Goal: Information Seeking & Learning: Learn about a topic

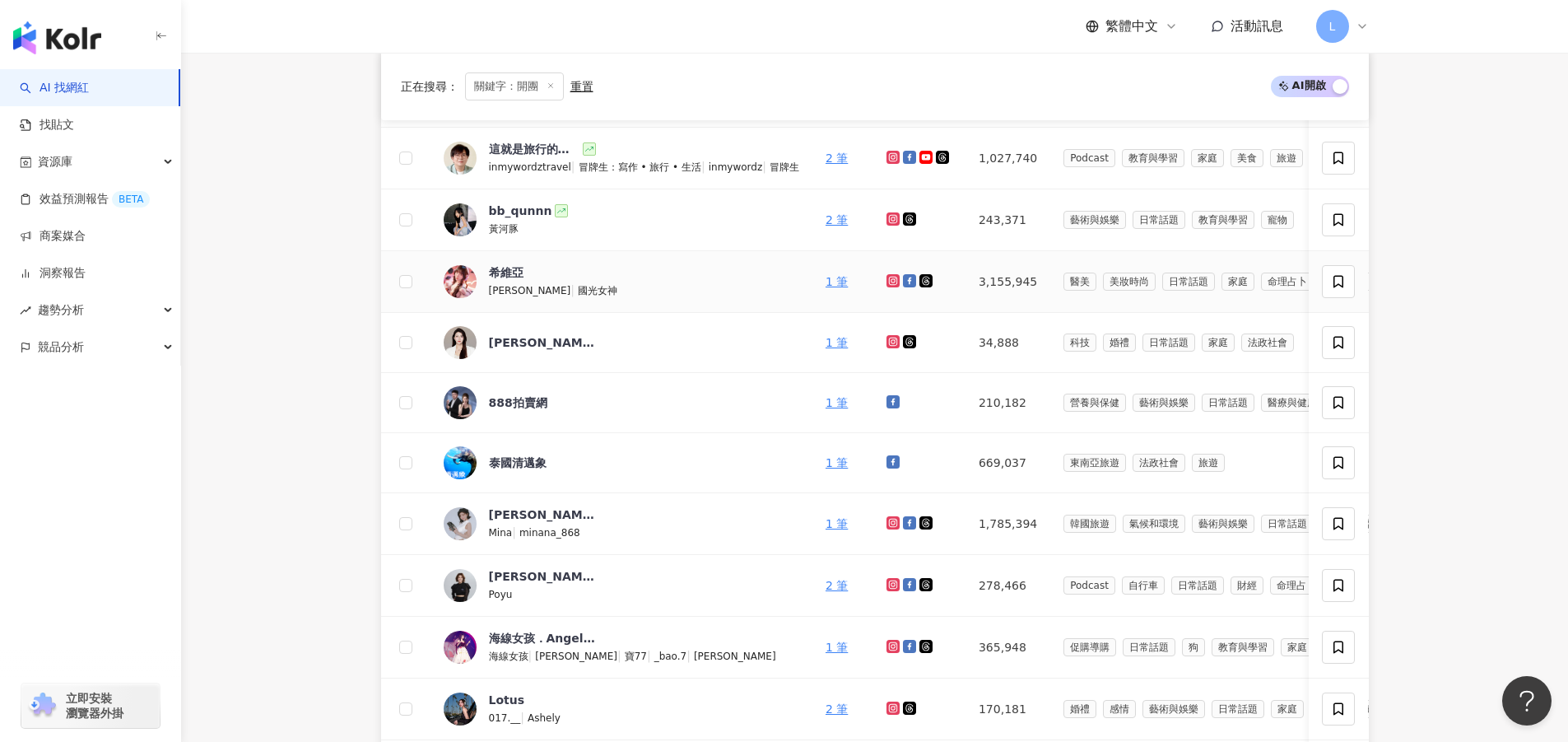
click at [491, 260] on td "[PERSON_NAME] | 國光女神" at bounding box center [621, 281] width 382 height 61
click at [498, 267] on div "希維亞" at bounding box center [506, 272] width 35 height 16
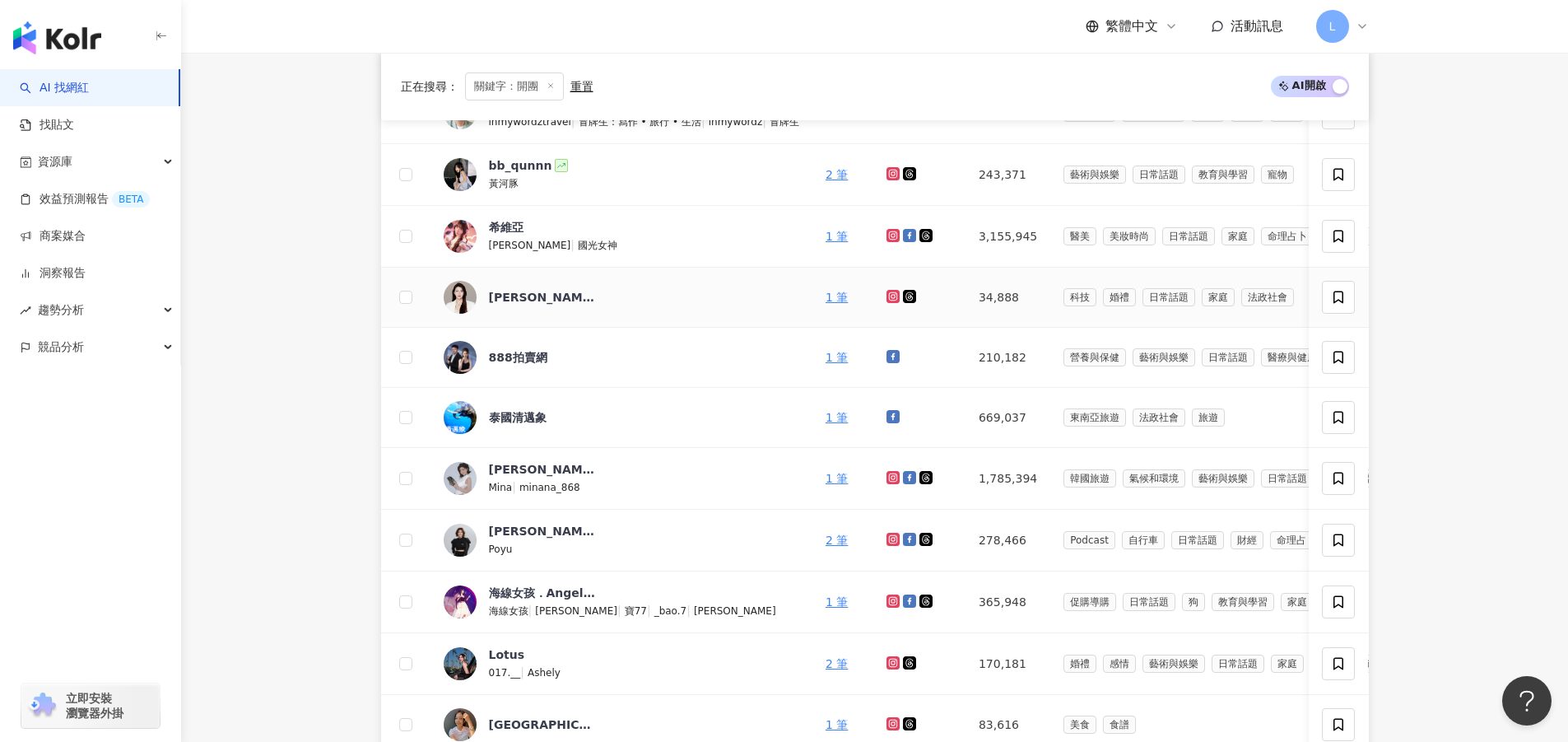
scroll to position [741, 0]
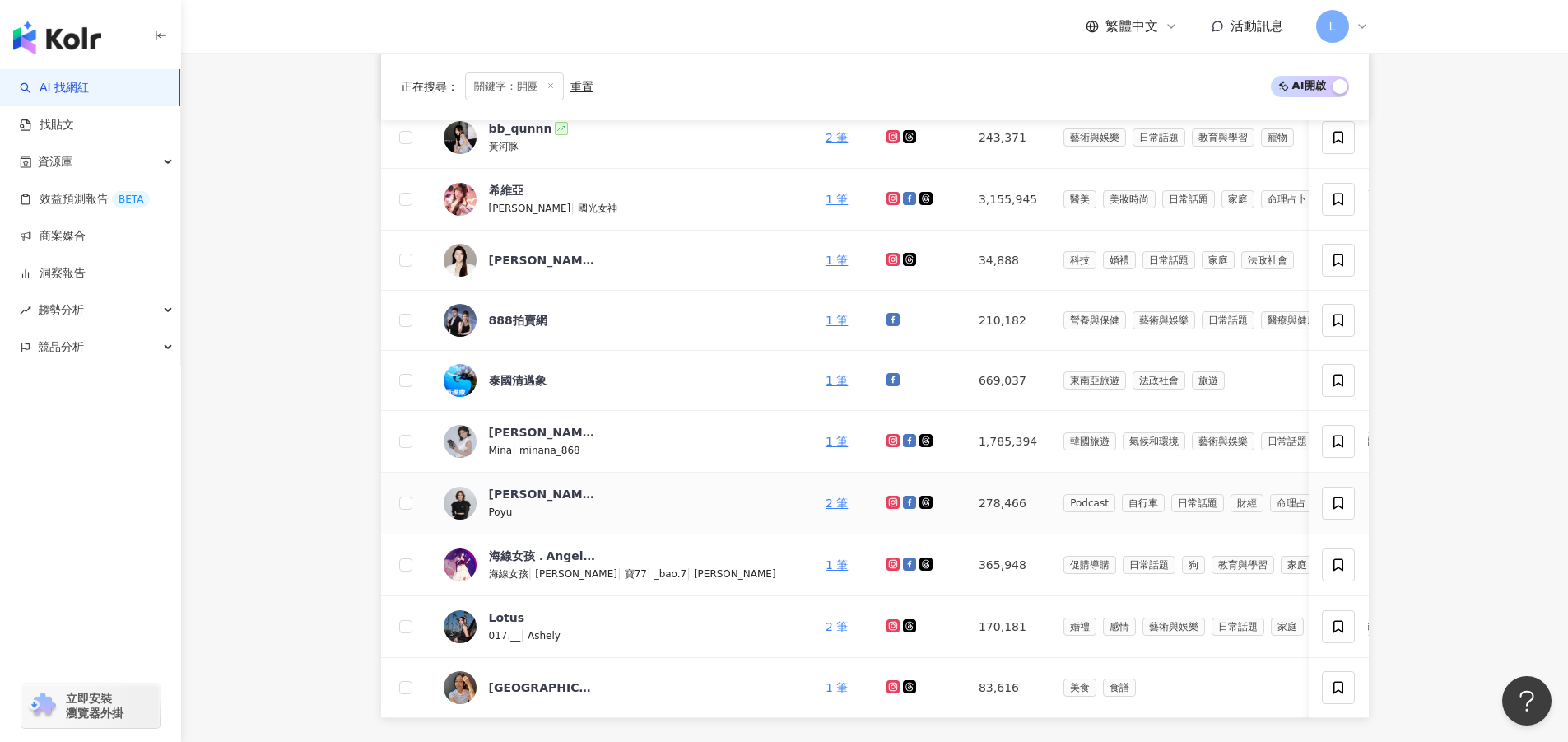
click at [517, 502] on div "Poyu" at bounding box center [542, 511] width 107 height 18
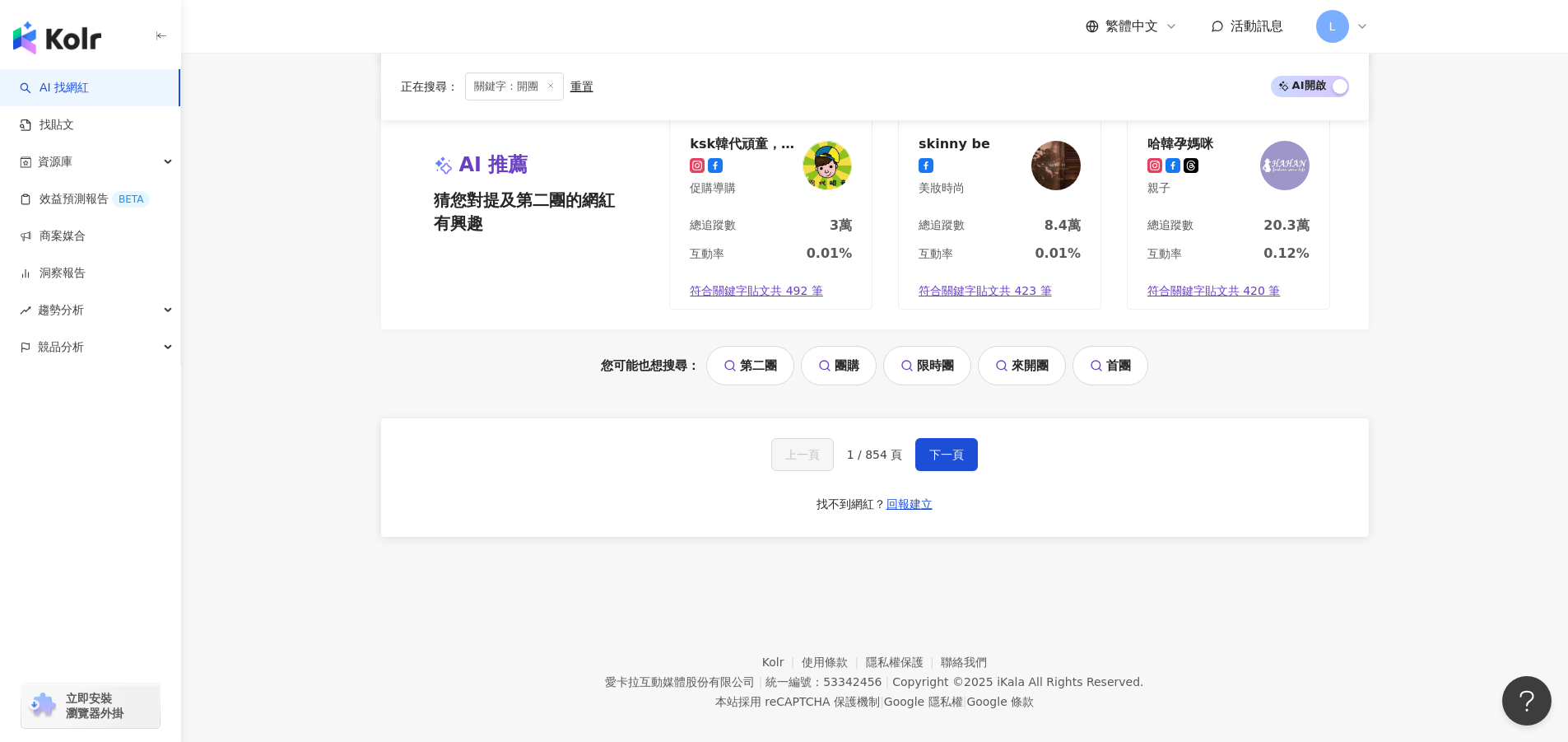
scroll to position [1400, 0]
click at [921, 468] on button "下一頁" at bounding box center [946, 452] width 62 height 33
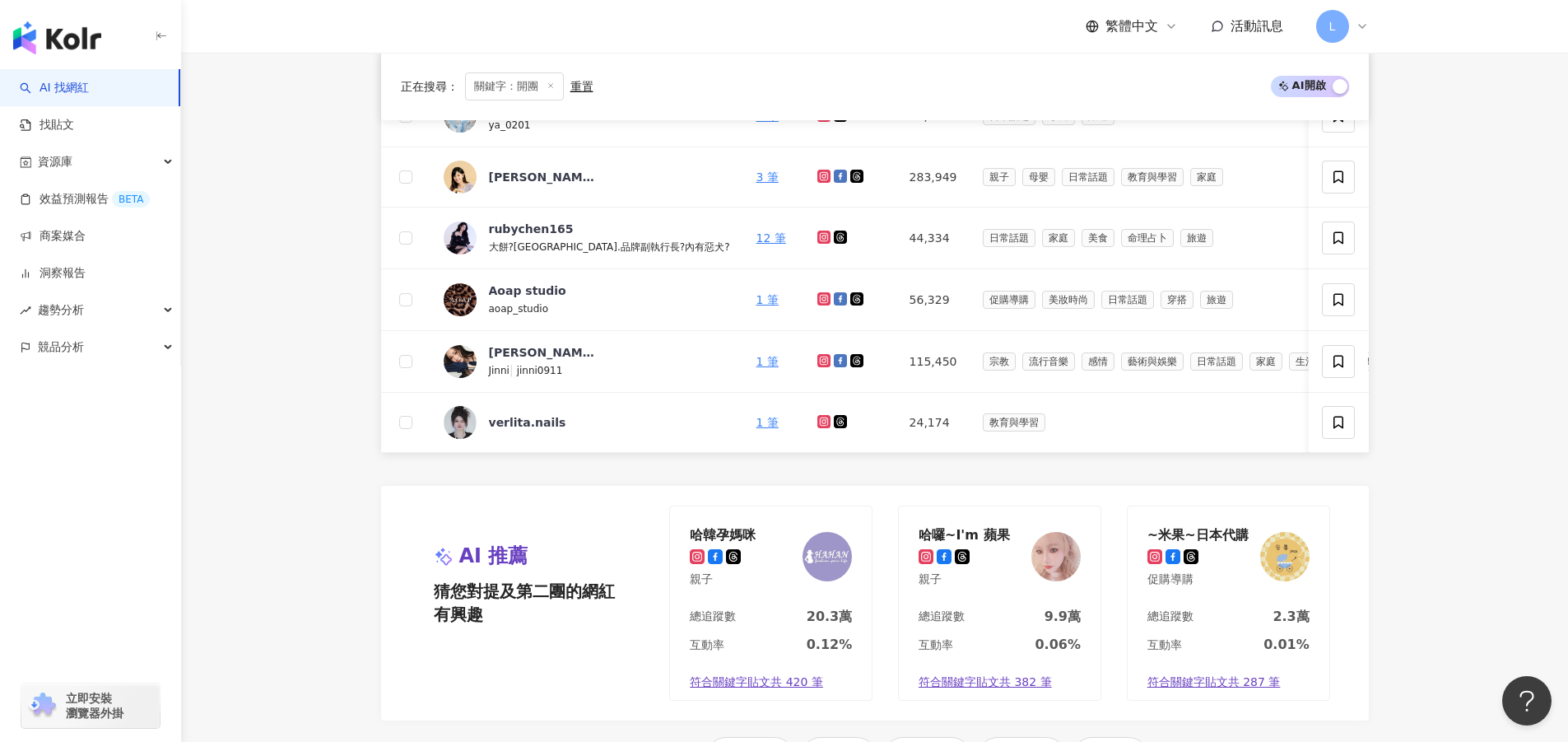
scroll to position [905, 0]
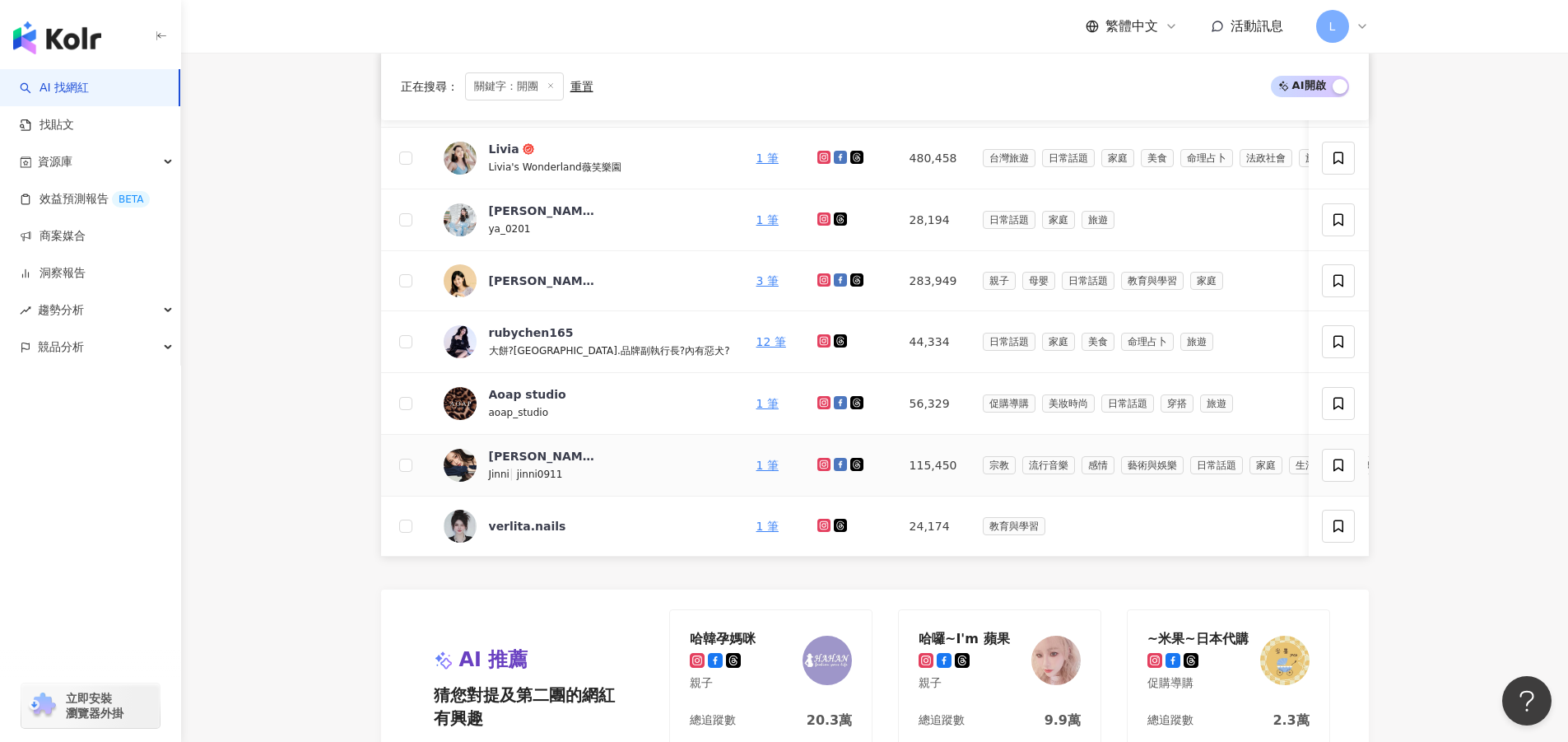
click at [597, 468] on div "[PERSON_NAME] | jinni0911" at bounding box center [586, 465] width 287 height 35
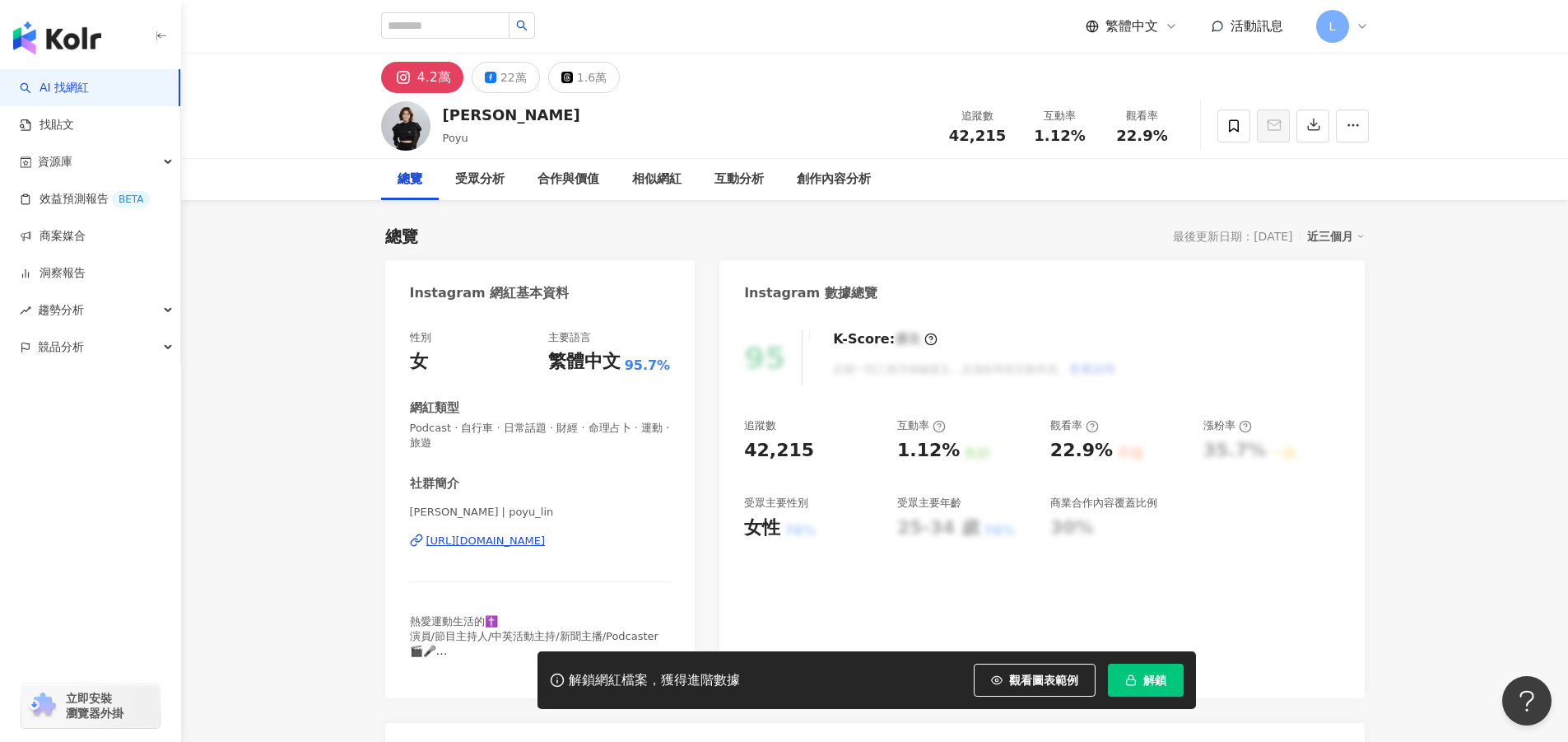
click at [571, 505] on div "林柏妤Poyu | poyu_lin https://www.instagram.com/poyu_lin/" at bounding box center [540, 552] width 261 height 96
click at [575, 505] on div "林柏妤Poyu | poyu_lin https://www.instagram.com/poyu_lin/" at bounding box center [540, 552] width 261 height 96
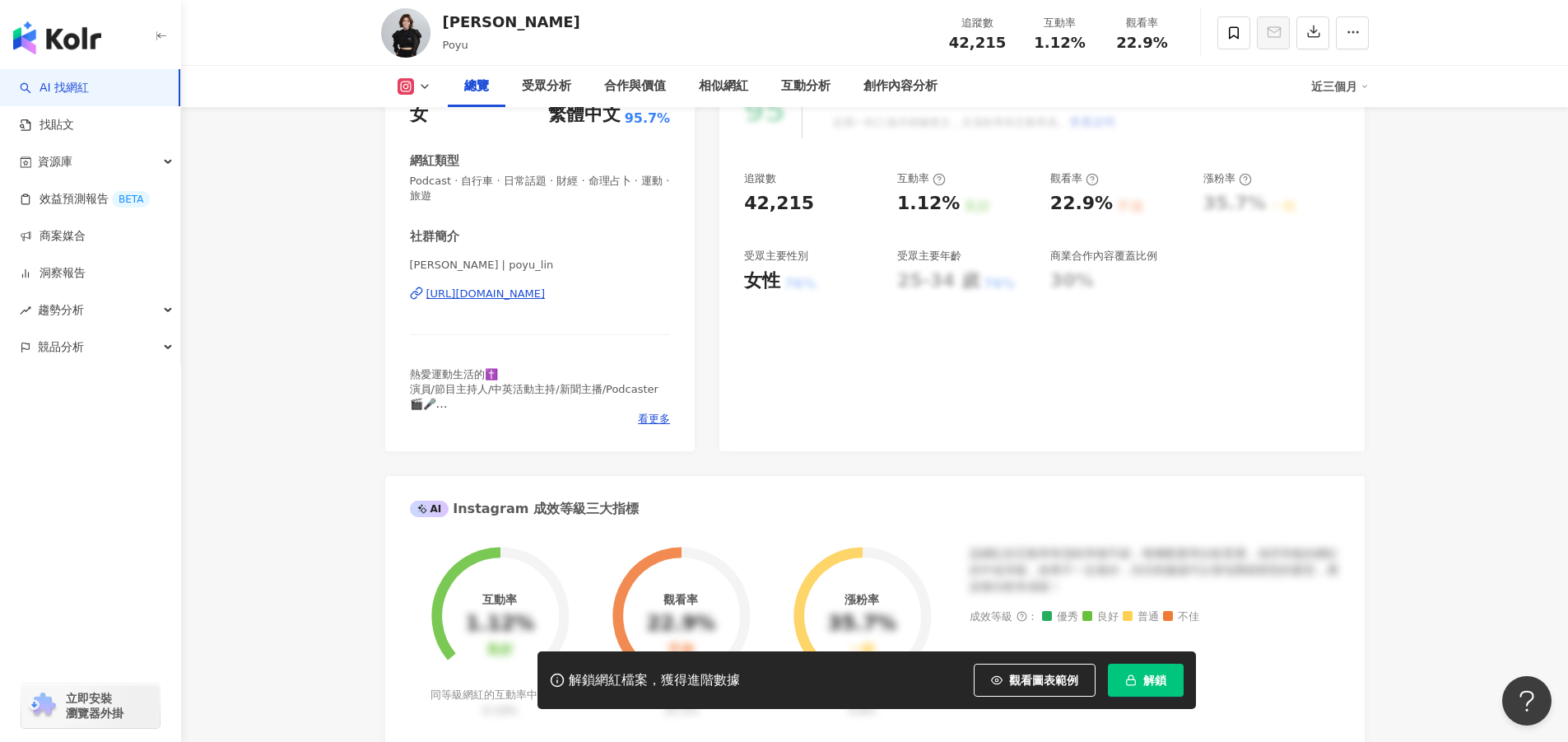
click at [546, 290] on div "https://www.instagram.com/poyu_lin/" at bounding box center [485, 294] width 119 height 15
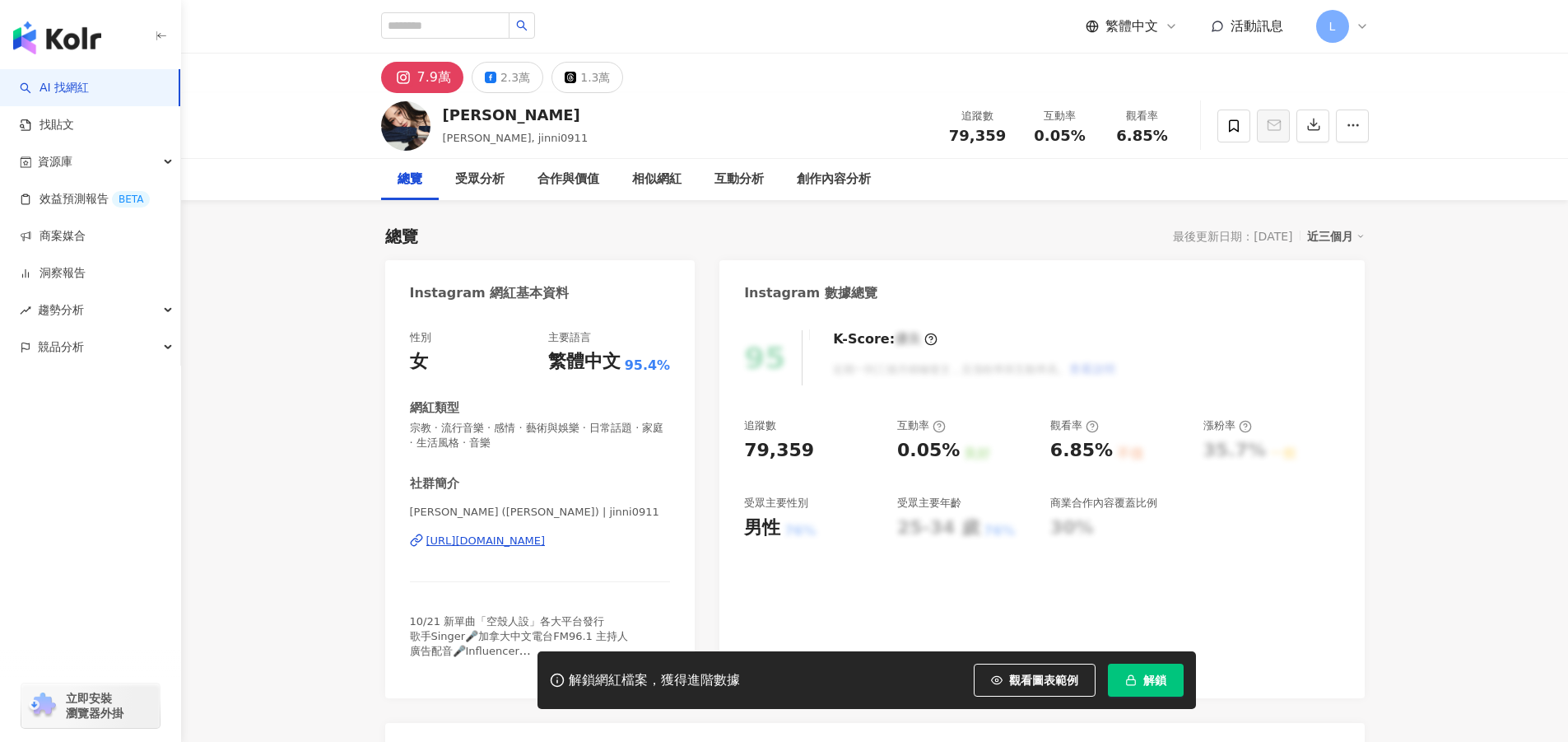
click at [546, 540] on div "https://www.instagram.com/jinni0911/" at bounding box center [485, 540] width 119 height 15
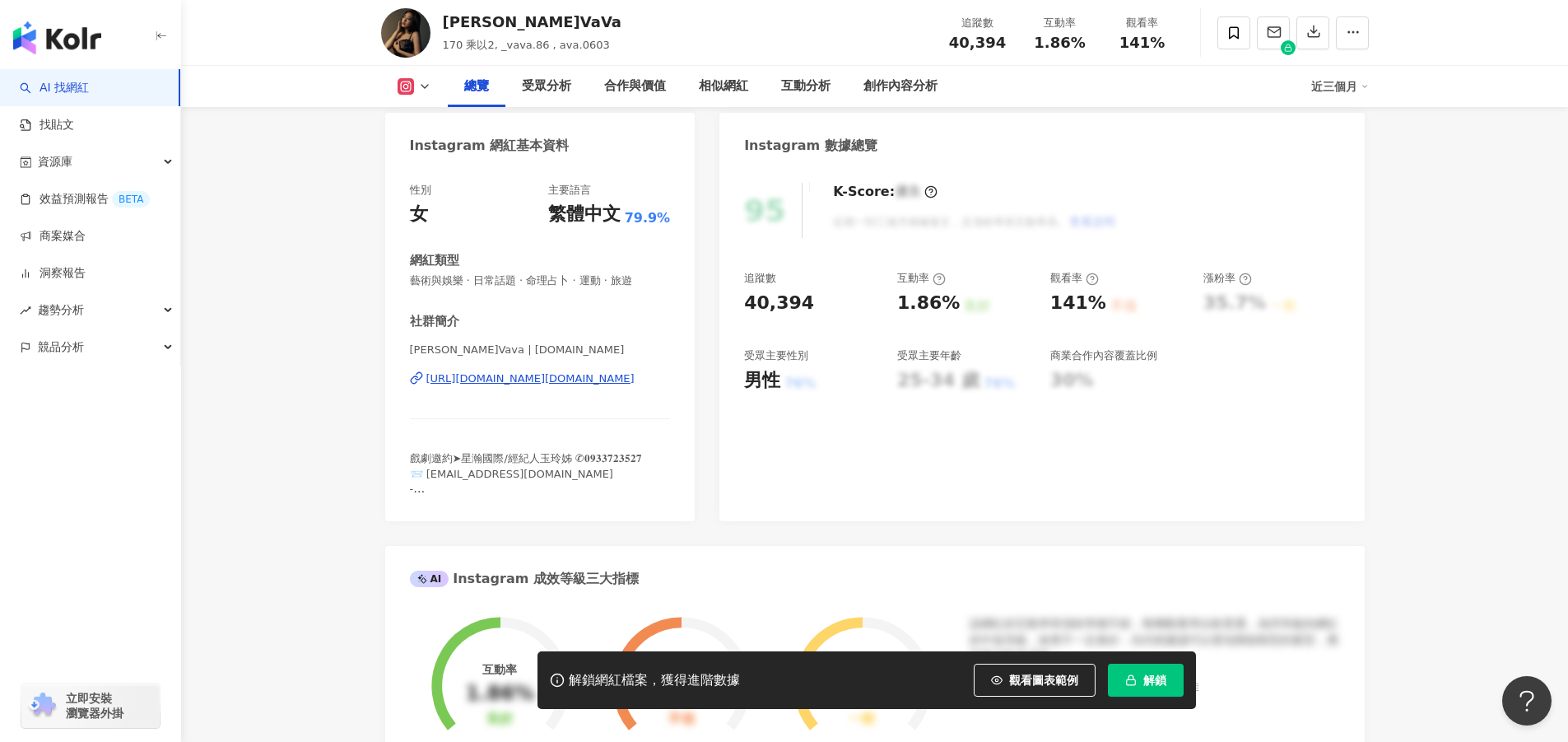
scroll to position [411, 0]
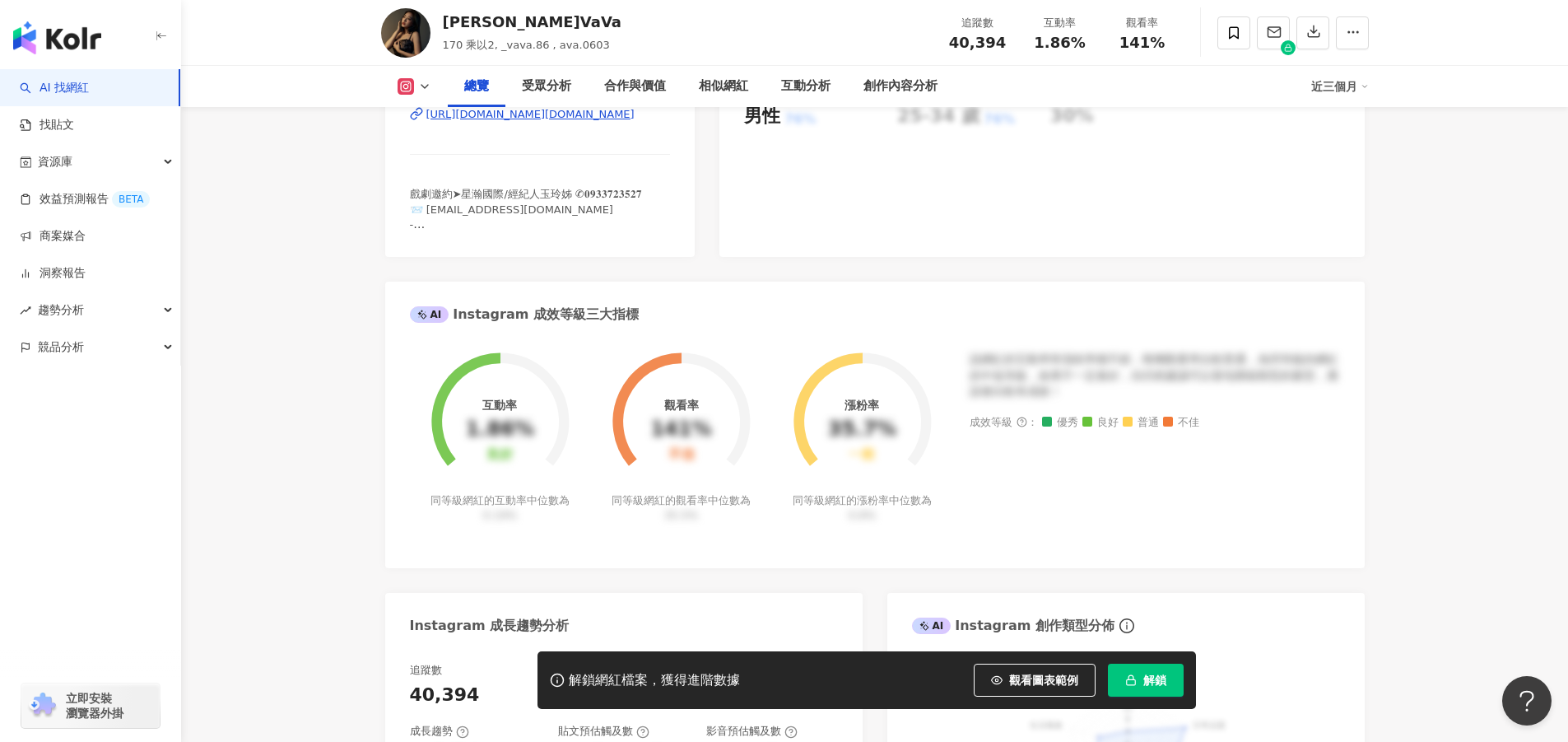
drag, startPoint x: 1386, startPoint y: 507, endPoint x: 1255, endPoint y: 510, distance: 131.0
click at [1277, 501] on div "該網紅的互動率和漲粉率都不錯，唯獨觀看率比較普通，為同等級的網紅的中低等級，效果不一定會好，但仍然建議可以發包開箱類型的案型，應該會比較有成效！ 成效等級 ：…" at bounding box center [1155, 447] width 370 height 191
